Goal: Information Seeking & Learning: Find specific fact

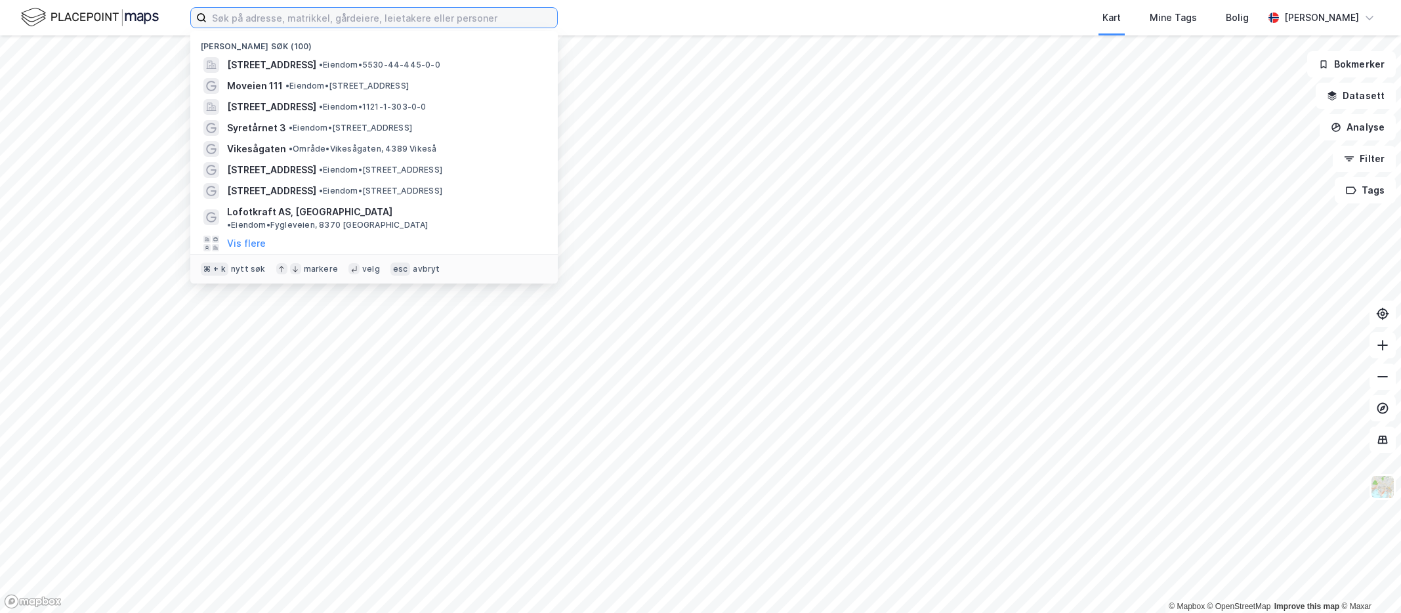
click at [256, 18] on input at bounding box center [382, 18] width 350 height 20
paste input "[PERSON_NAME]"
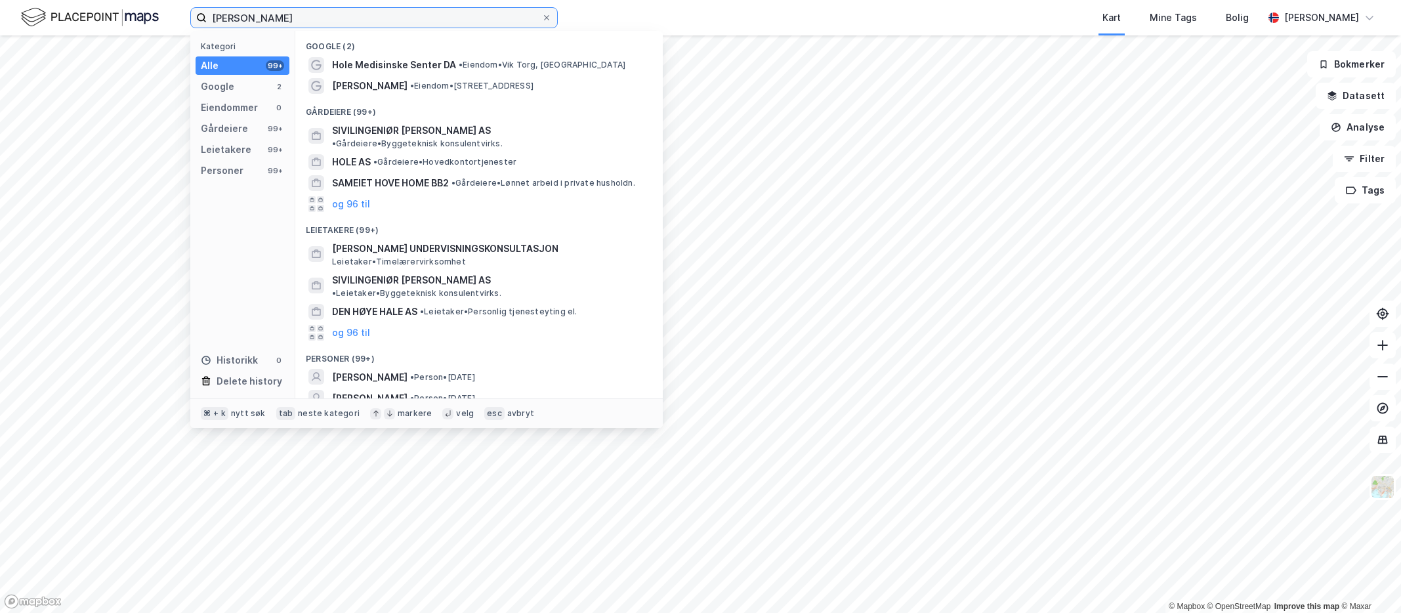
type input "[PERSON_NAME]"
click at [544, 18] on icon at bounding box center [547, 18] width 8 height 8
click at [541, 18] on input "[PERSON_NAME]" at bounding box center [374, 18] width 335 height 20
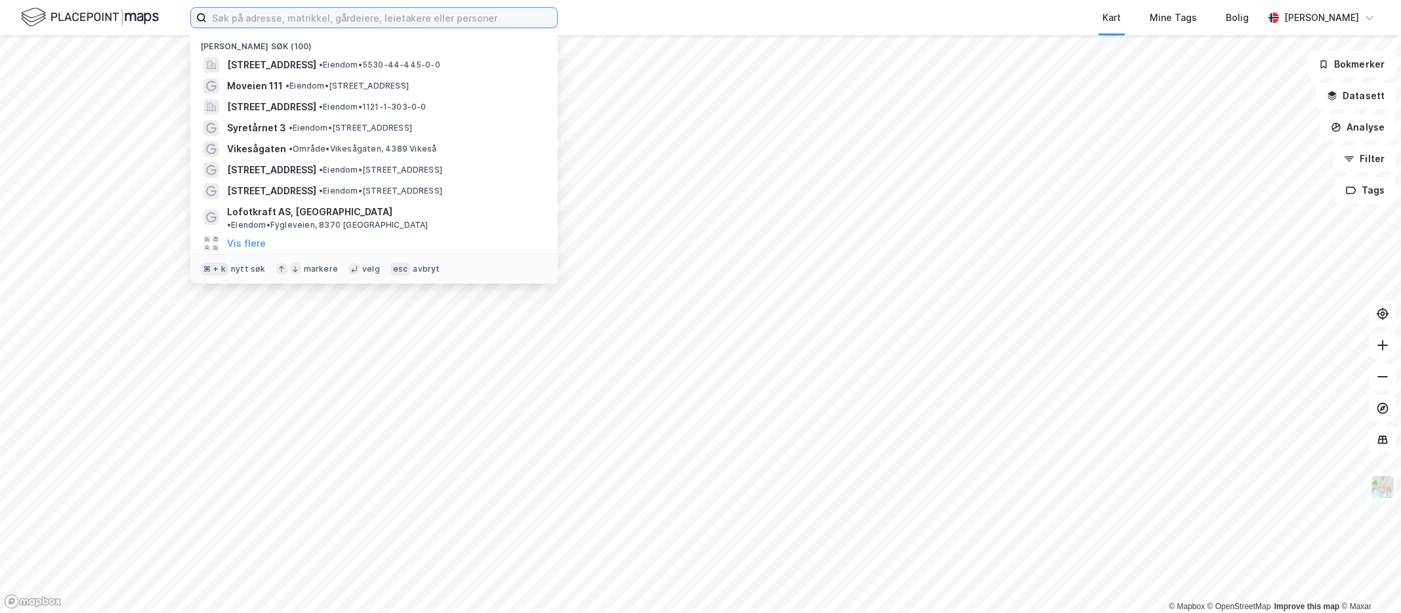
click at [510, 18] on input at bounding box center [382, 18] width 350 height 20
paste input "[PERSON_NAME]"
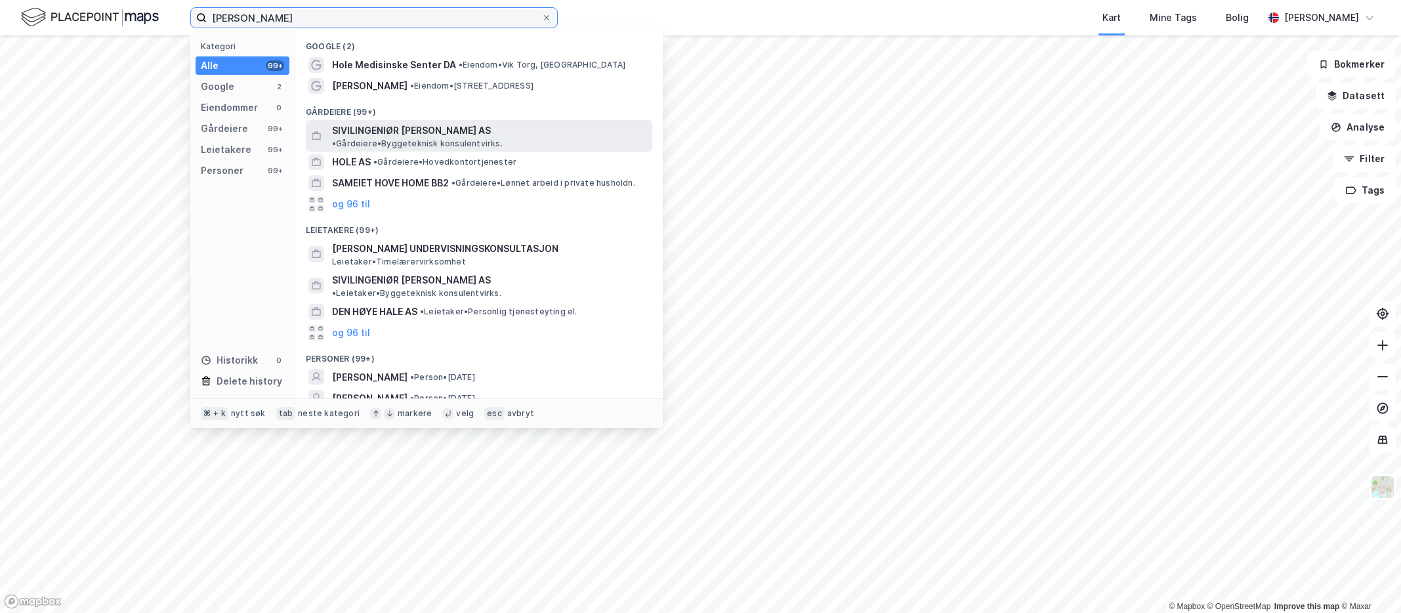
type input "[PERSON_NAME]"
click at [503, 138] on div "SIVILINGENIØR [PERSON_NAME] AS • [PERSON_NAME] konsulentvirks." at bounding box center [491, 136] width 318 height 26
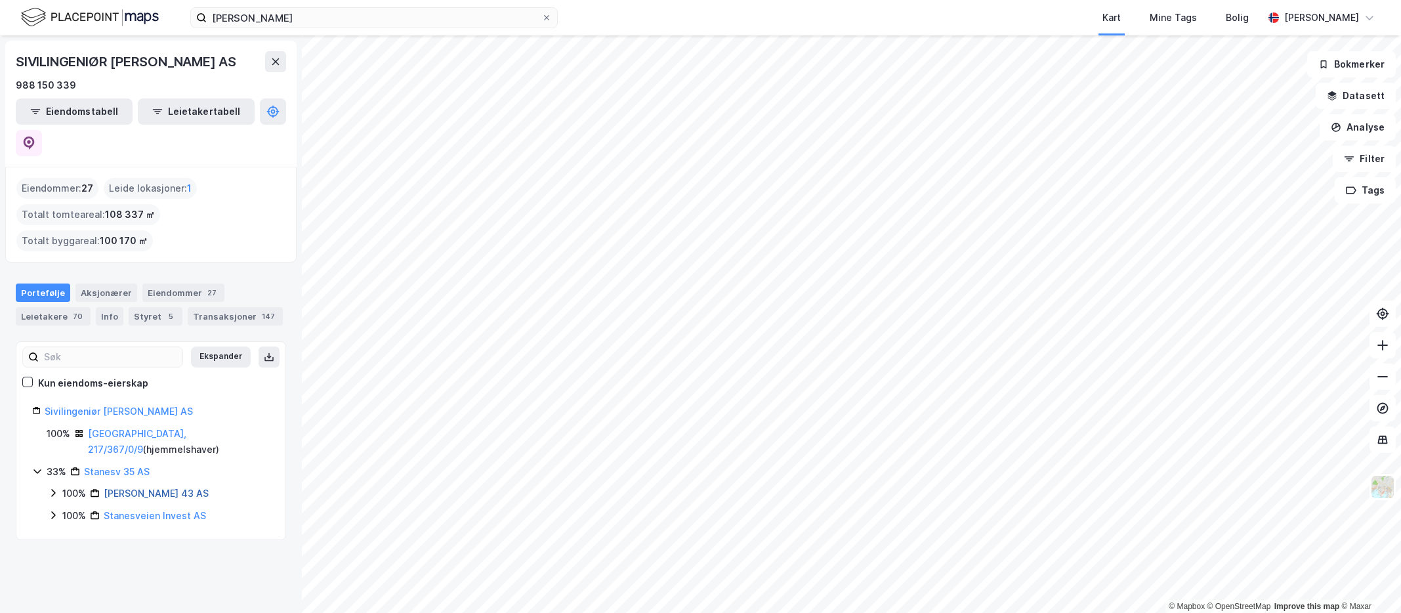
click at [150, 488] on link "[PERSON_NAME] 43 AS" at bounding box center [156, 493] width 105 height 11
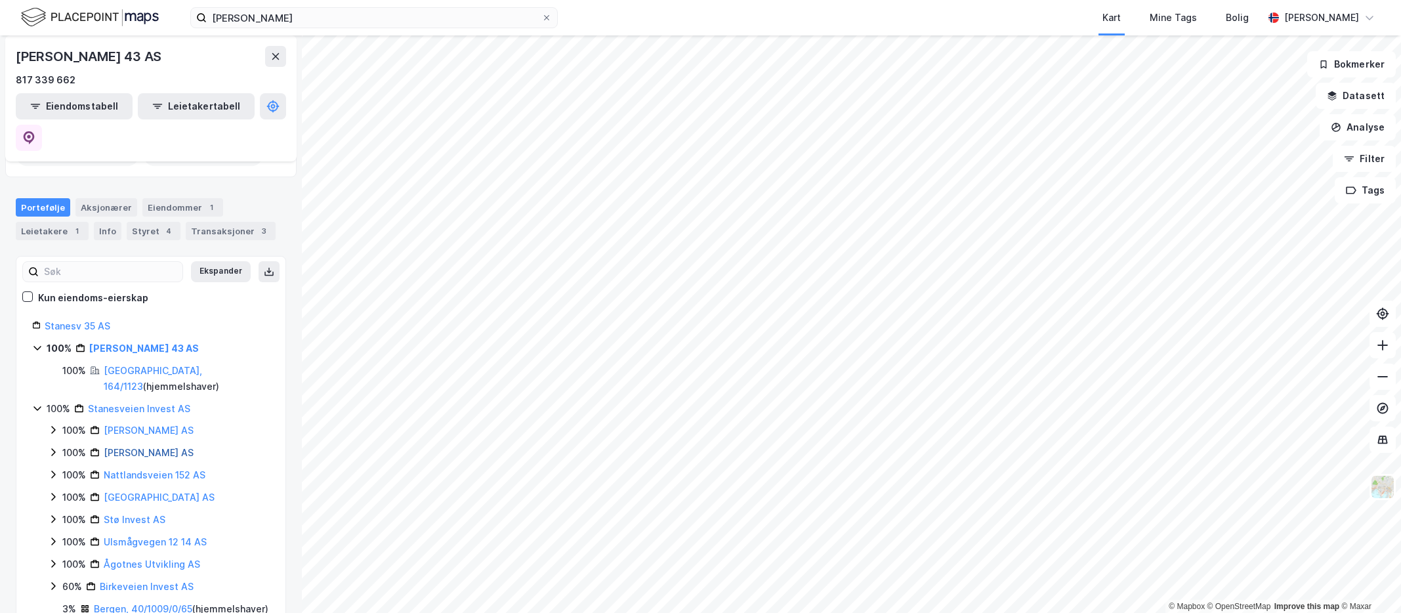
scroll to position [106, 0]
